Goal: Transaction & Acquisition: Purchase product/service

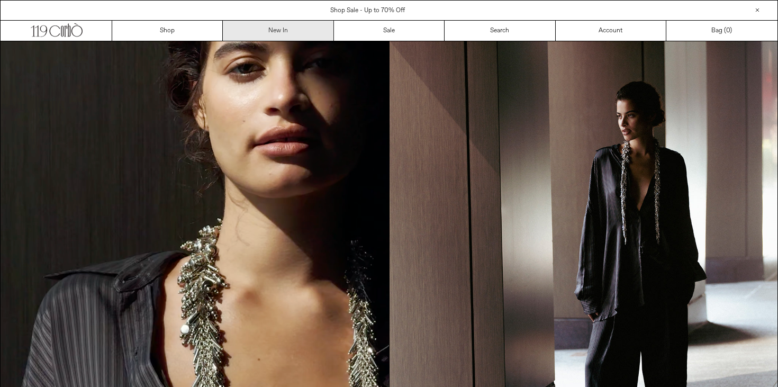
click at [279, 29] on link "New In" at bounding box center [278, 31] width 111 height 20
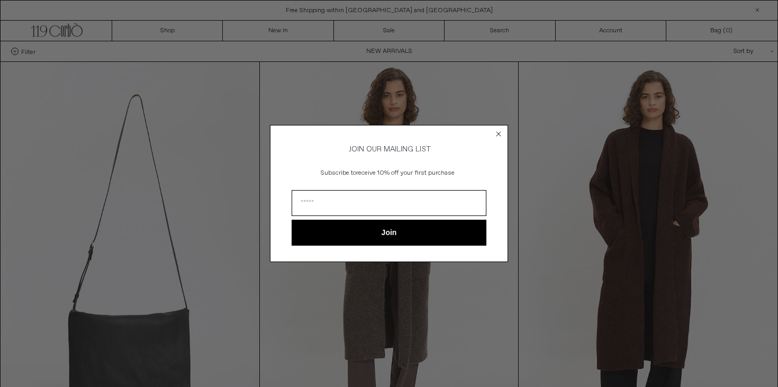
click at [497, 134] on circle "Close dialog" at bounding box center [499, 134] width 10 height 10
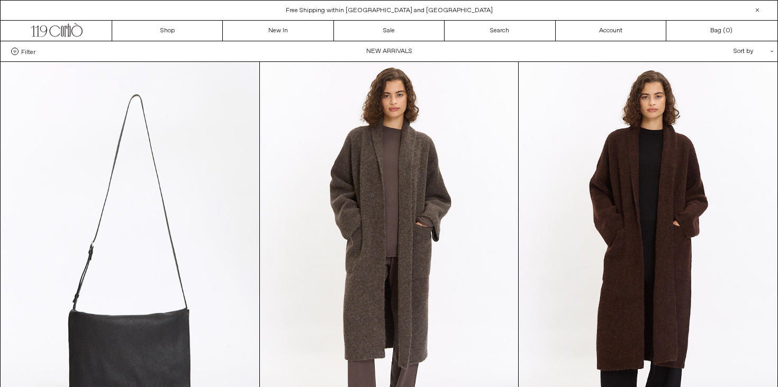
click at [749, 50] on div "Sort by .cls-1{fill:#231f20}" at bounding box center [718, 51] width 95 height 20
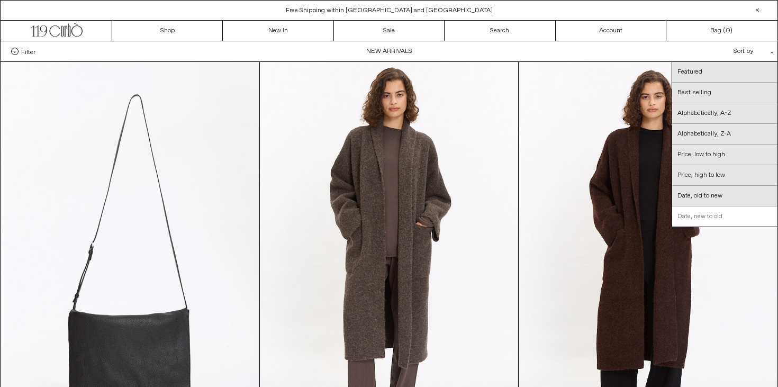
click at [700, 216] on link "Date, new to old" at bounding box center [724, 216] width 105 height 20
